Goal: Navigation & Orientation: Find specific page/section

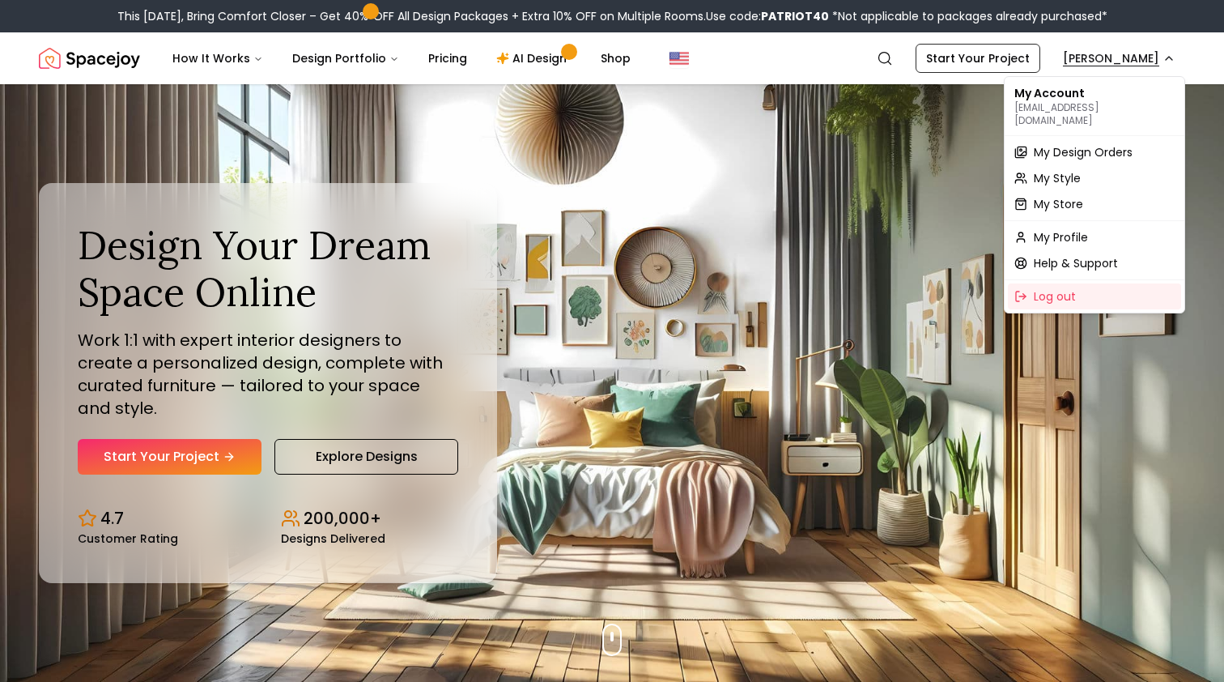
click at [1099, 146] on span "My Design Orders" at bounding box center [1083, 152] width 99 height 16
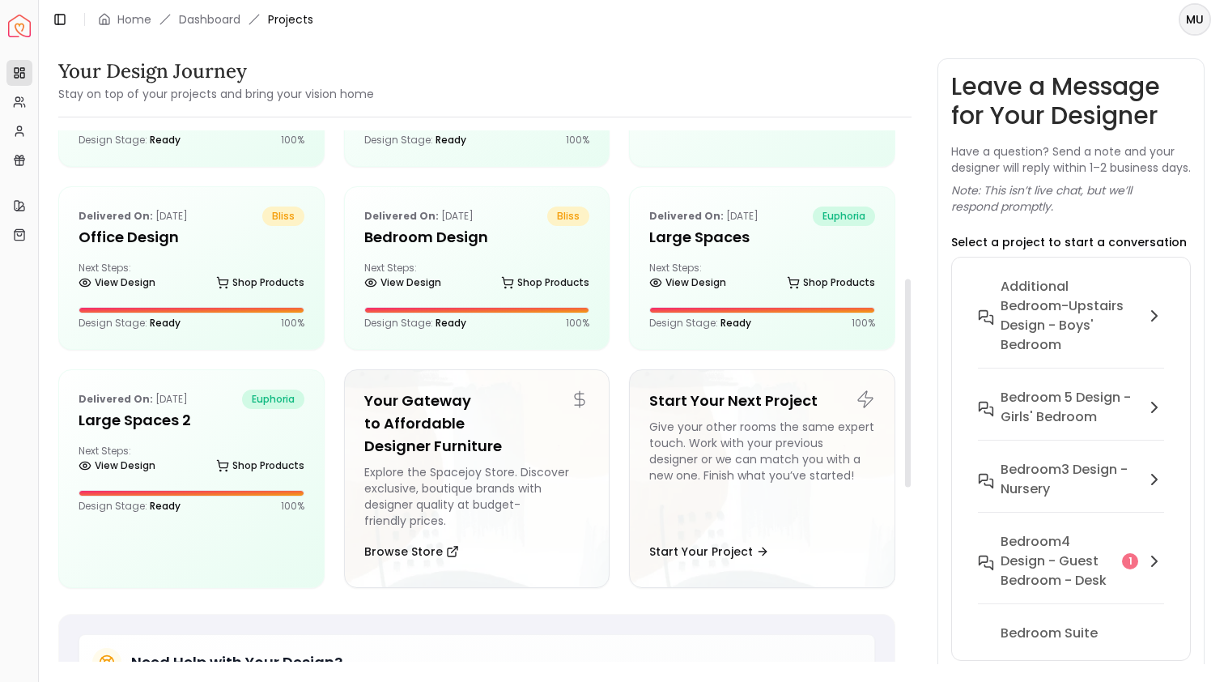
scroll to position [377, 0]
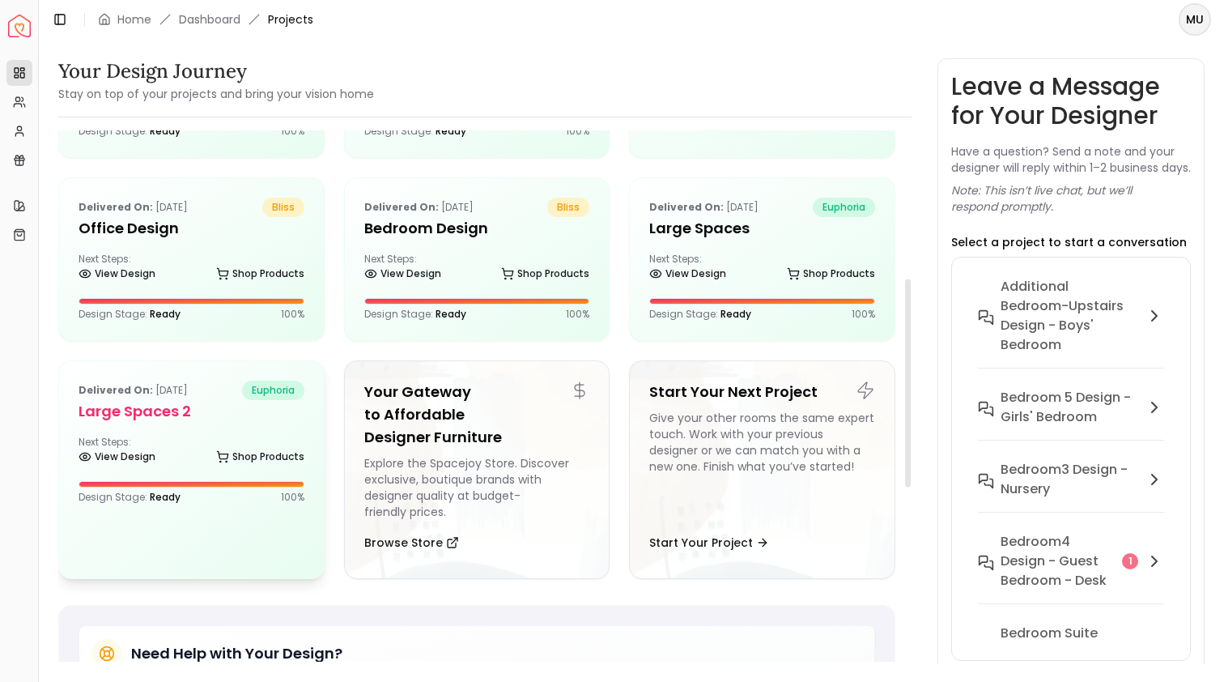
click at [204, 428] on div "Delivered on: [DATE] euphoria Large Spaces 2 Next Steps: View Design Shop Produ…" at bounding box center [191, 442] width 265 height 162
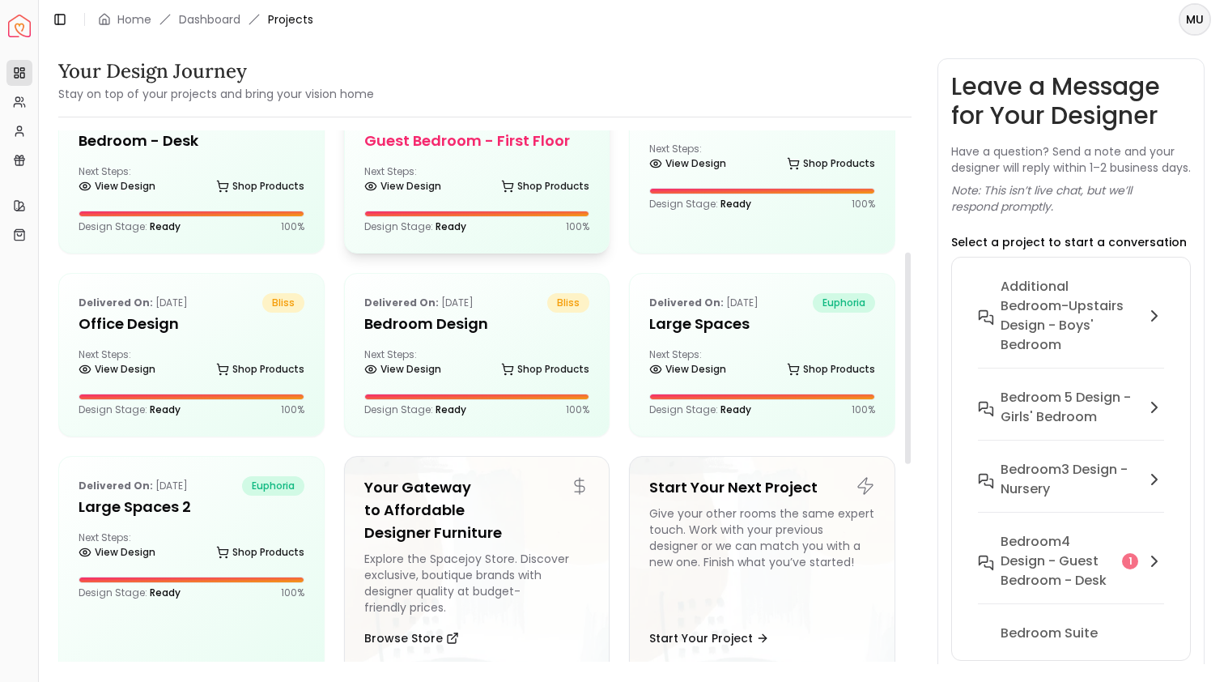
scroll to position [371, 0]
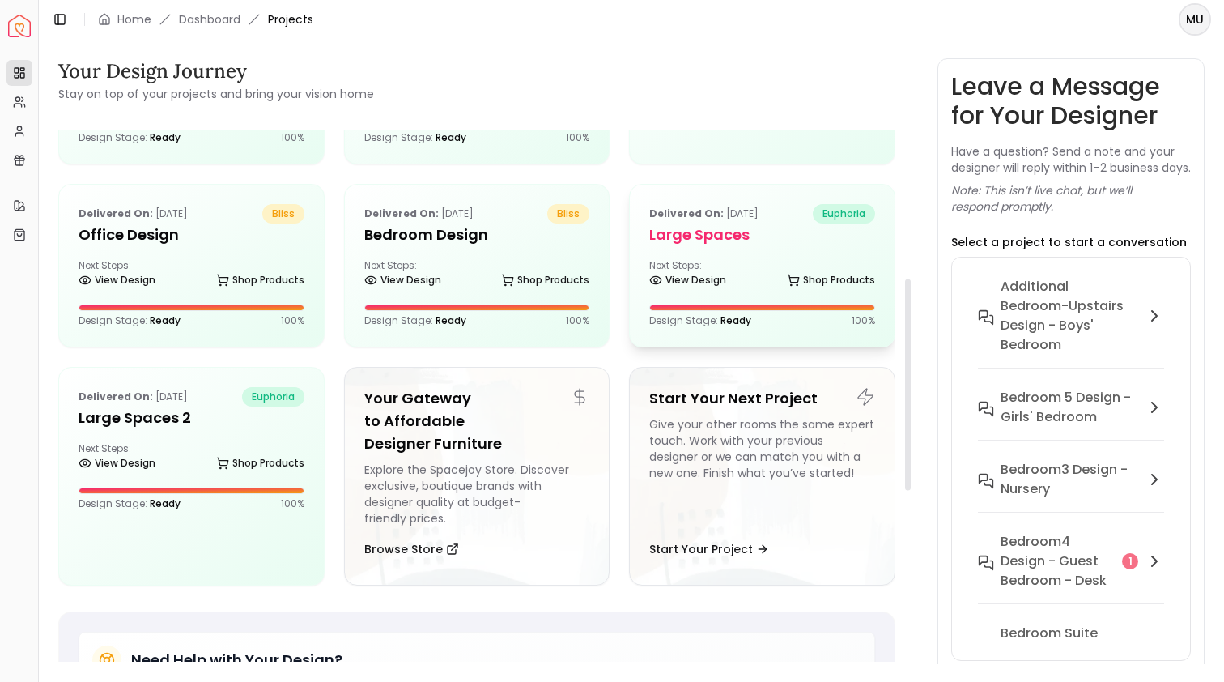
click at [734, 258] on div "Delivered on: [DATE] euphoria Large Spaces Next Steps: View Design Shop Product…" at bounding box center [762, 266] width 265 height 162
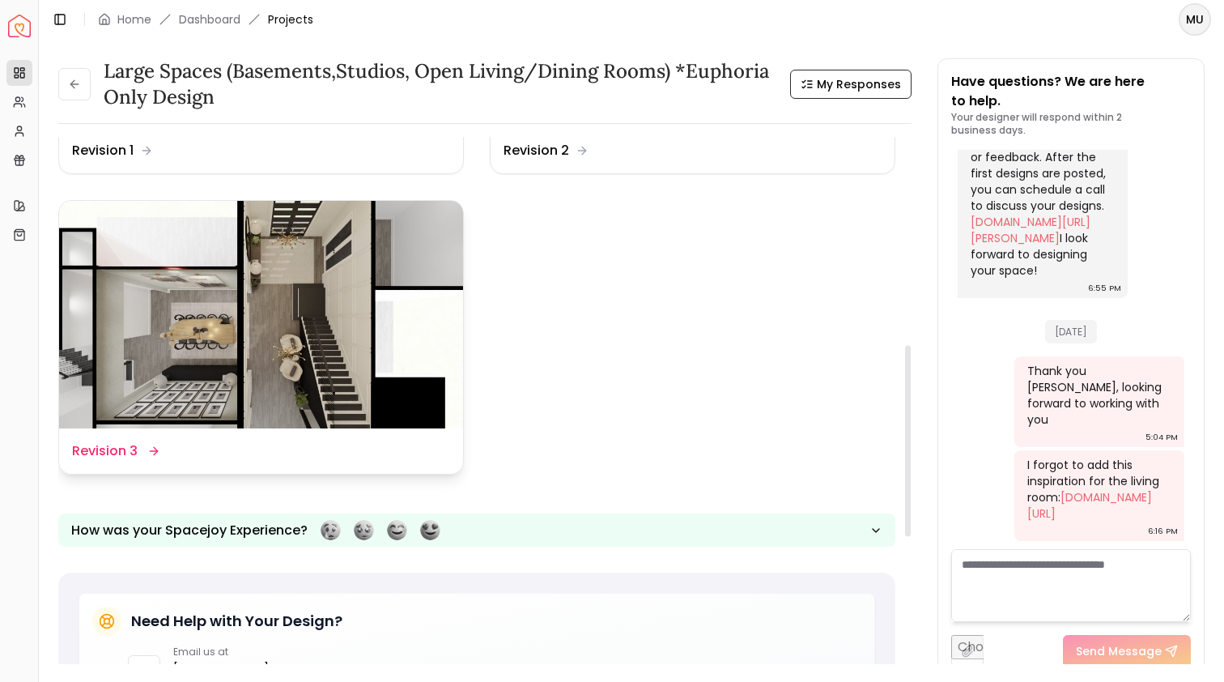
scroll to position [535, 0]
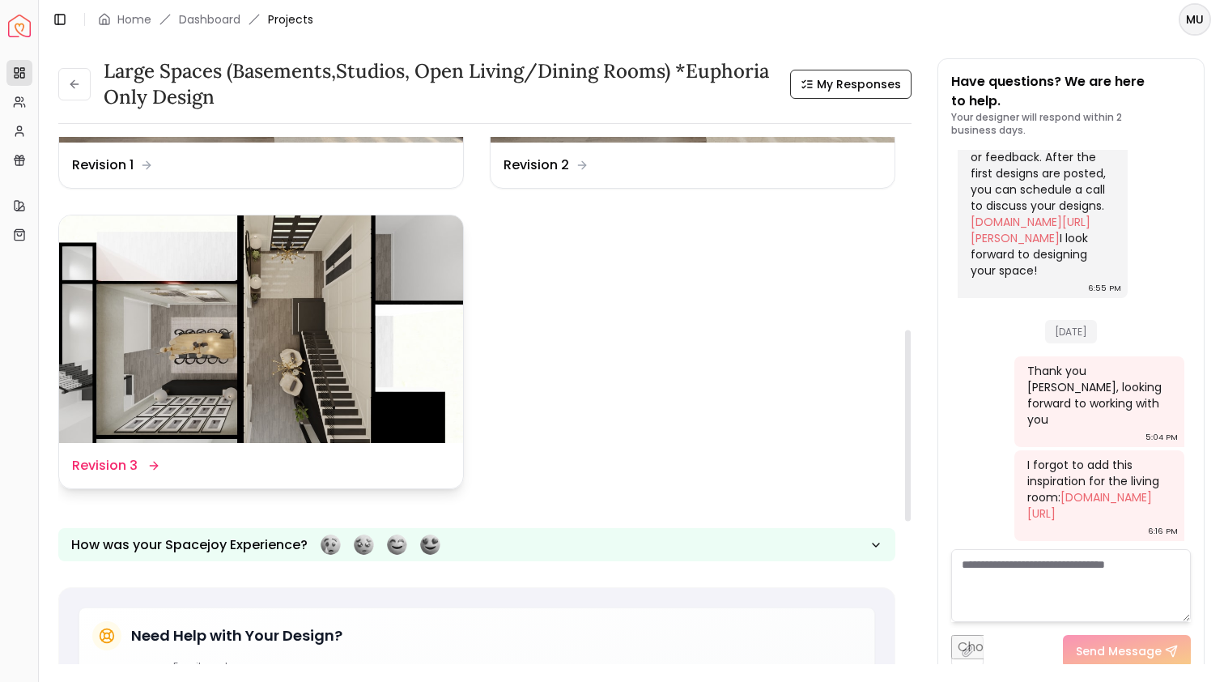
click at [219, 423] on img at bounding box center [261, 329] width 404 height 228
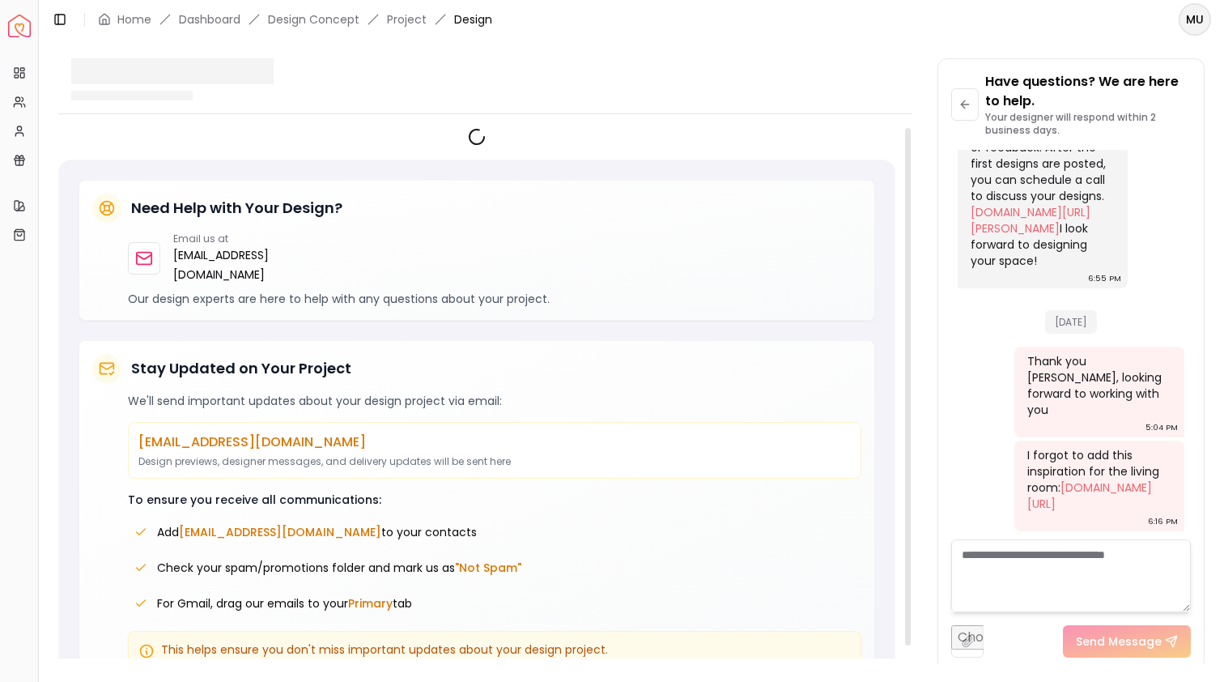
scroll to position [709, 0]
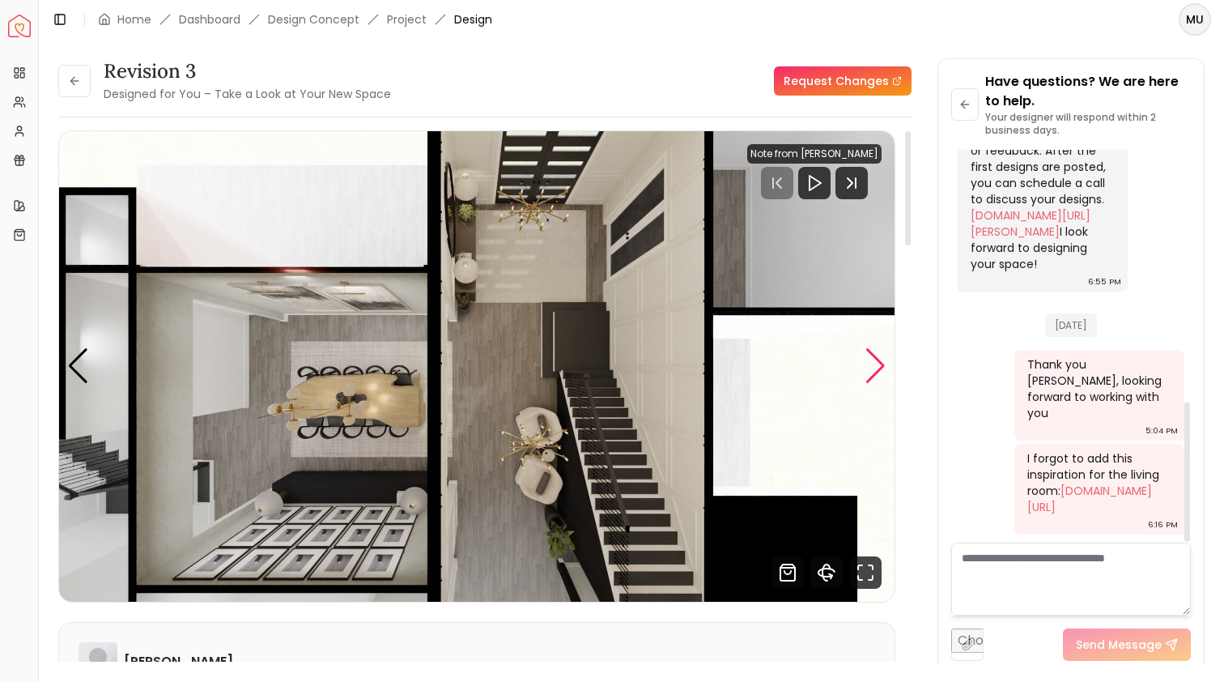
click at [875, 353] on div "Next slide" at bounding box center [876, 366] width 22 height 36
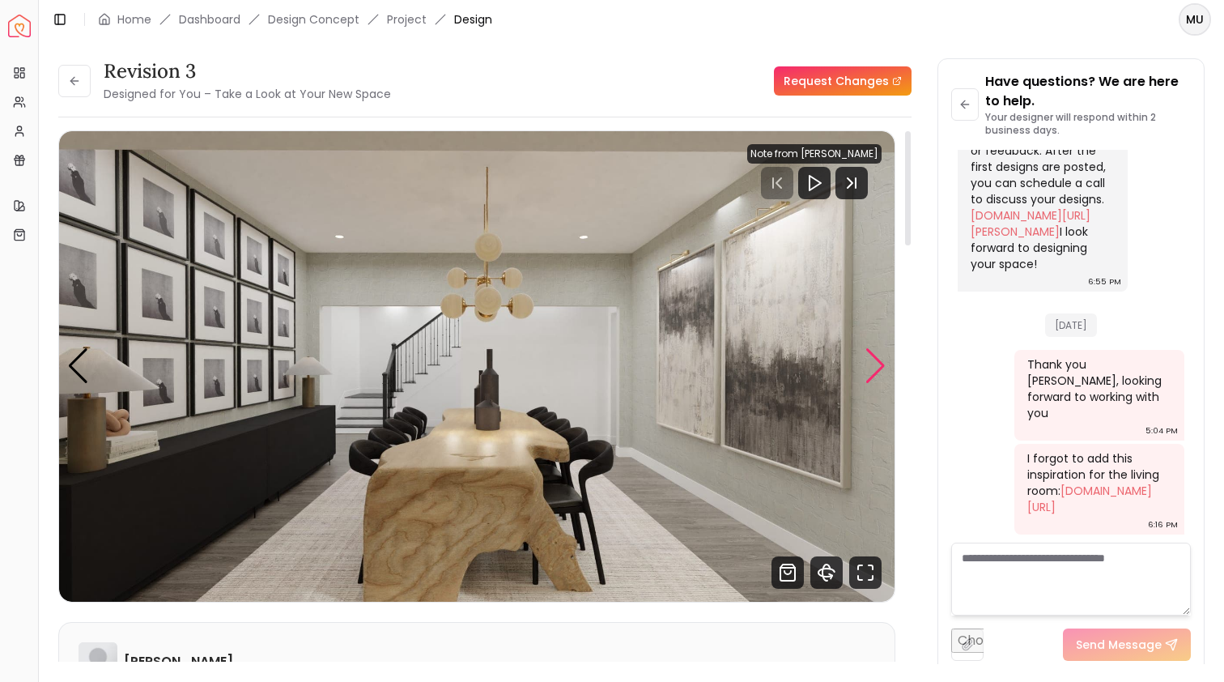
click at [875, 354] on div "Next slide" at bounding box center [876, 366] width 22 height 36
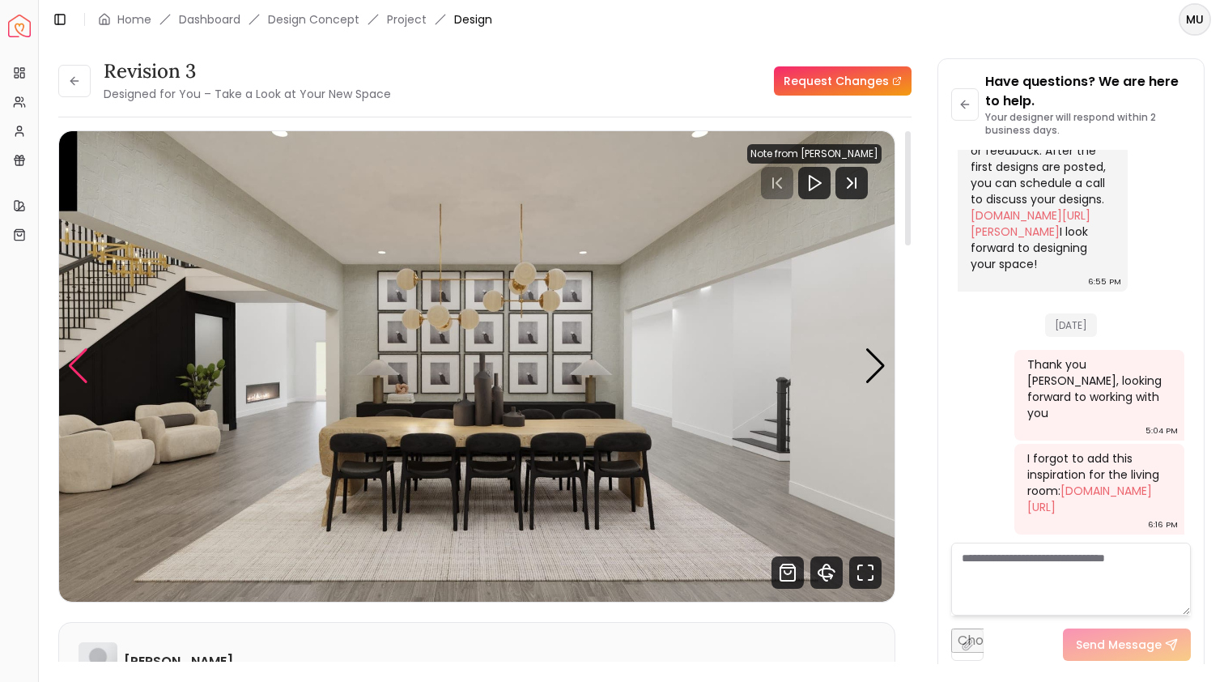
click at [70, 372] on div "Previous slide" at bounding box center [78, 366] width 22 height 36
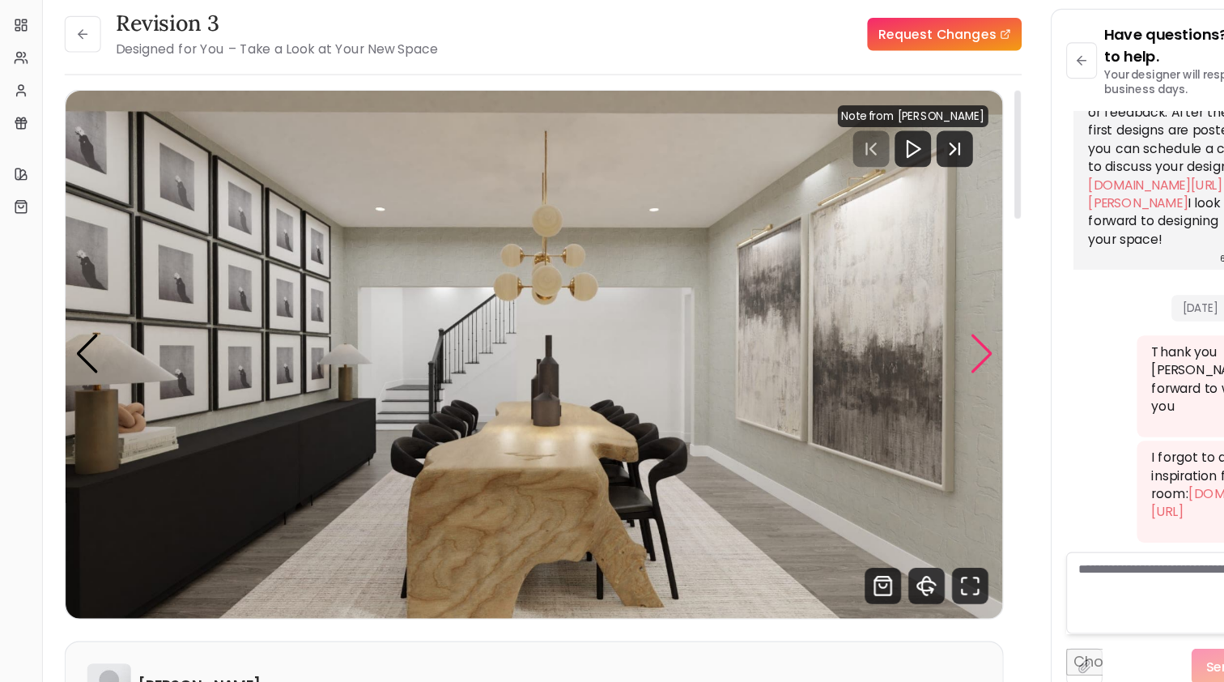
click at [870, 348] on div "Next slide" at bounding box center [876, 366] width 22 height 36
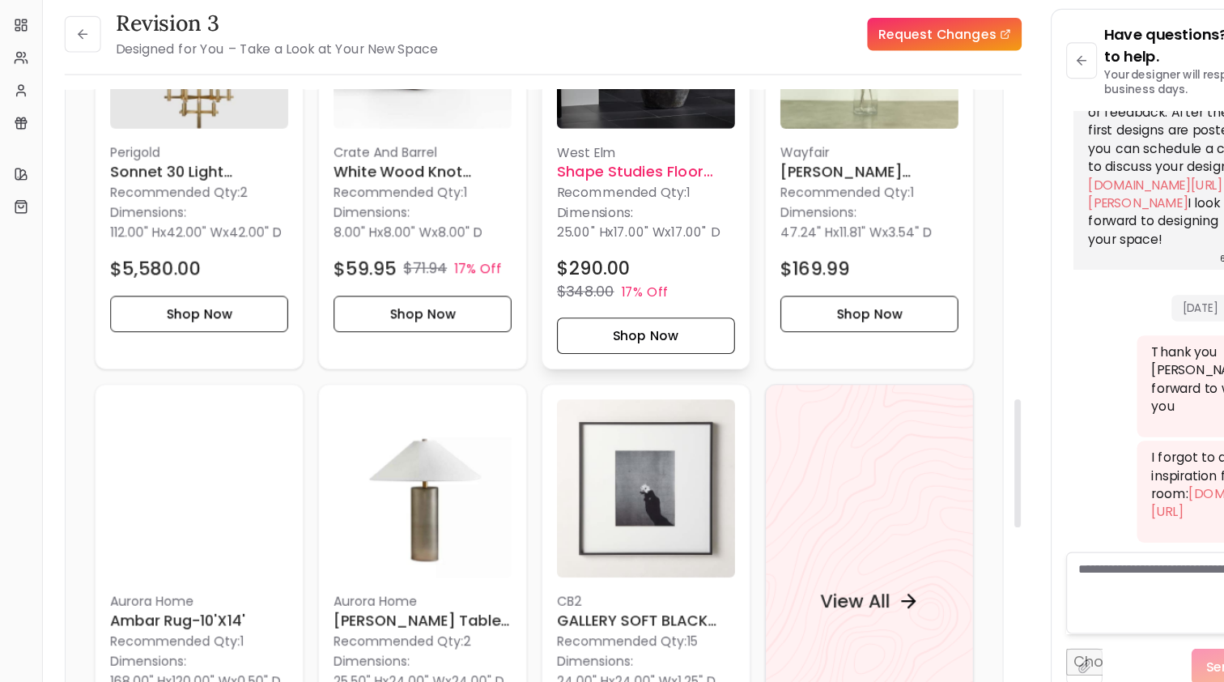
scroll to position [1306, 0]
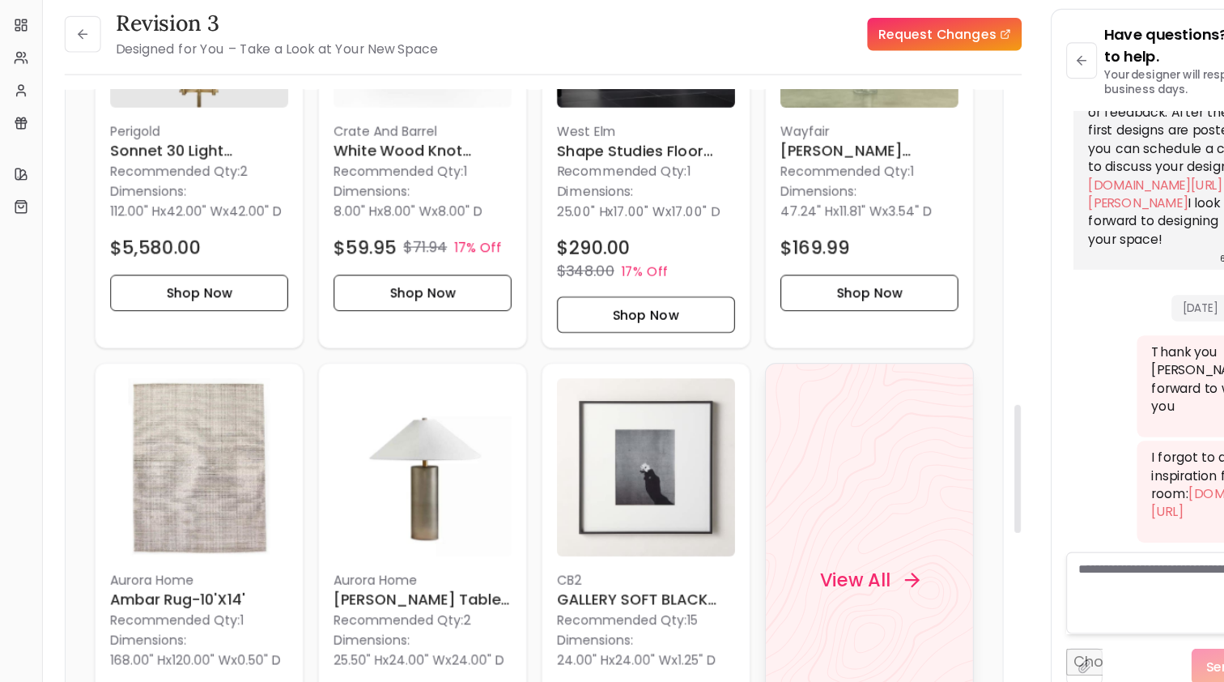
click at [792, 417] on div "View All" at bounding box center [776, 567] width 186 height 387
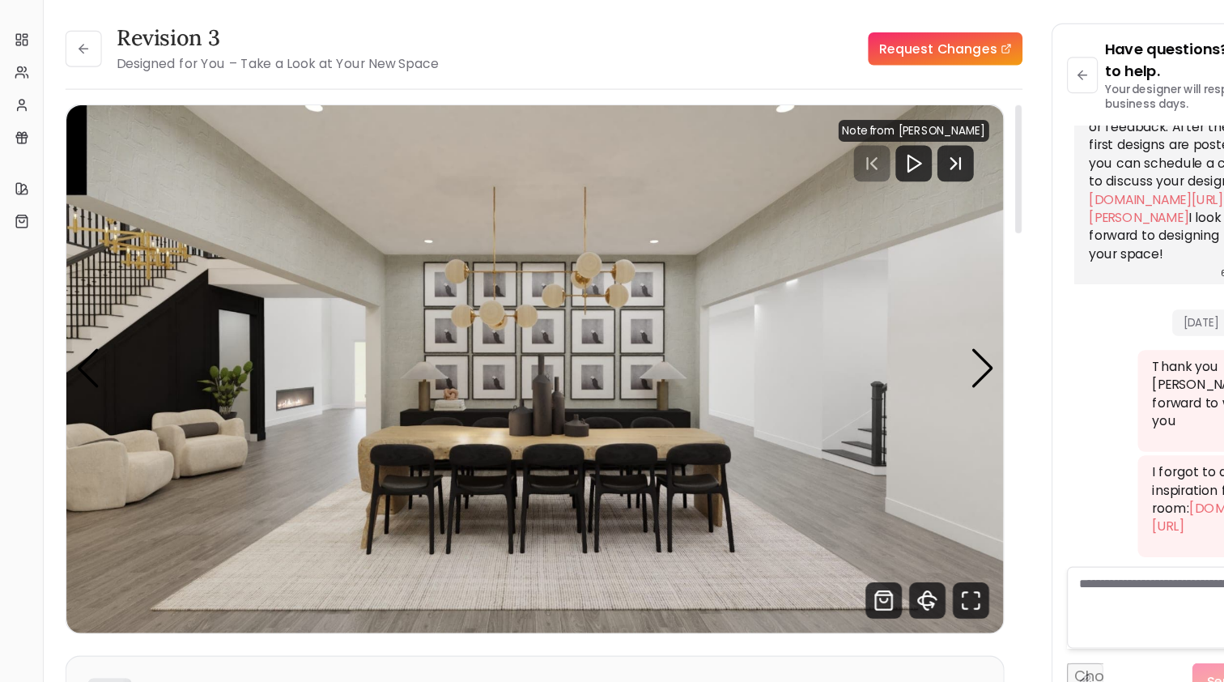
scroll to position [0, 0]
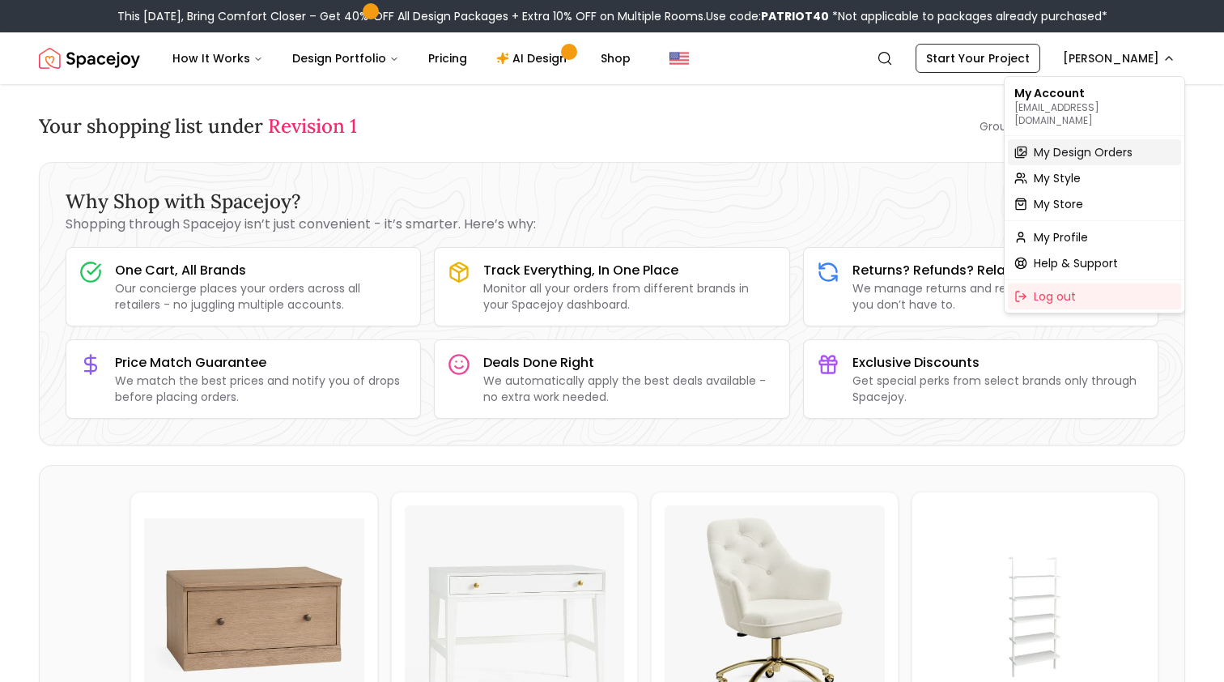
click at [1070, 144] on span "My Design Orders" at bounding box center [1083, 152] width 99 height 16
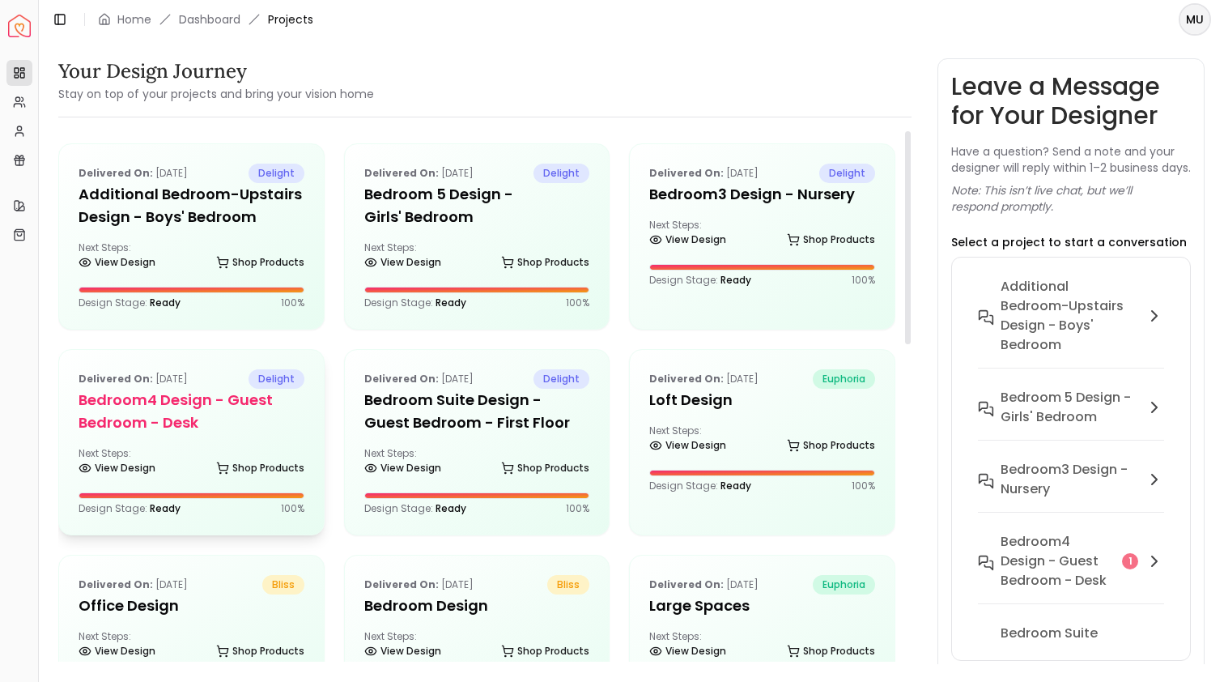
click at [268, 414] on h5 "Bedroom4 design - Guest Bedroom - Desk" at bounding box center [192, 411] width 226 height 45
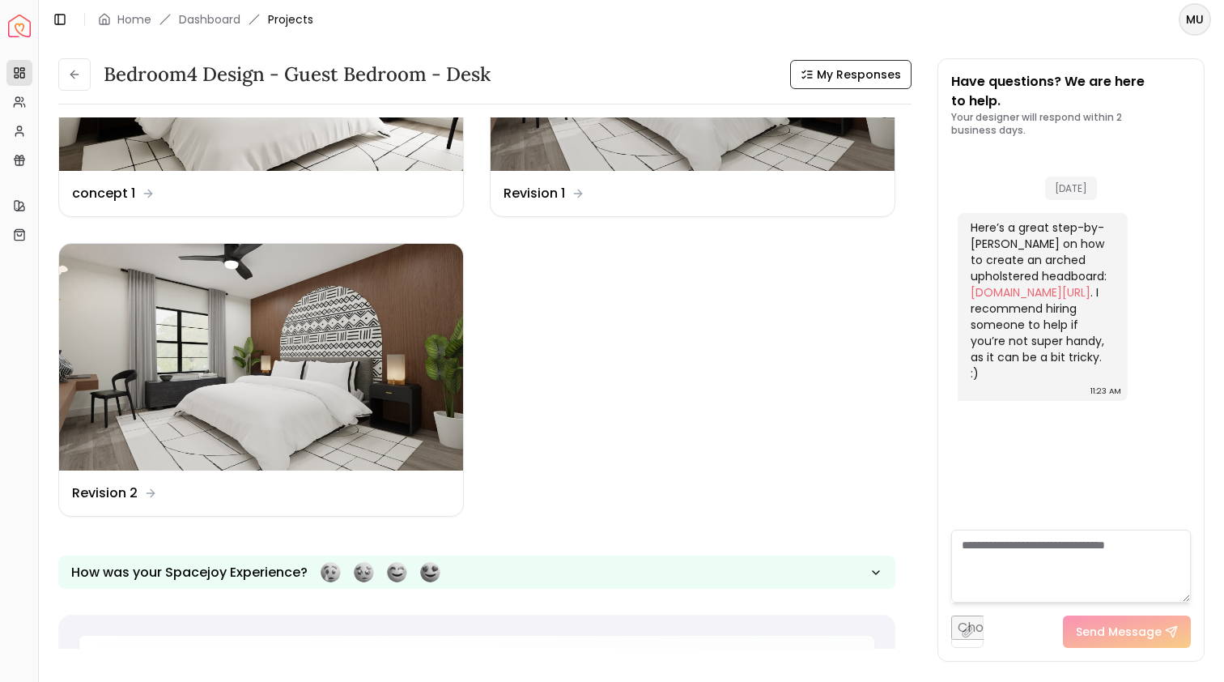
scroll to position [198, 0]
